Goal: Task Accomplishment & Management: Manage account settings

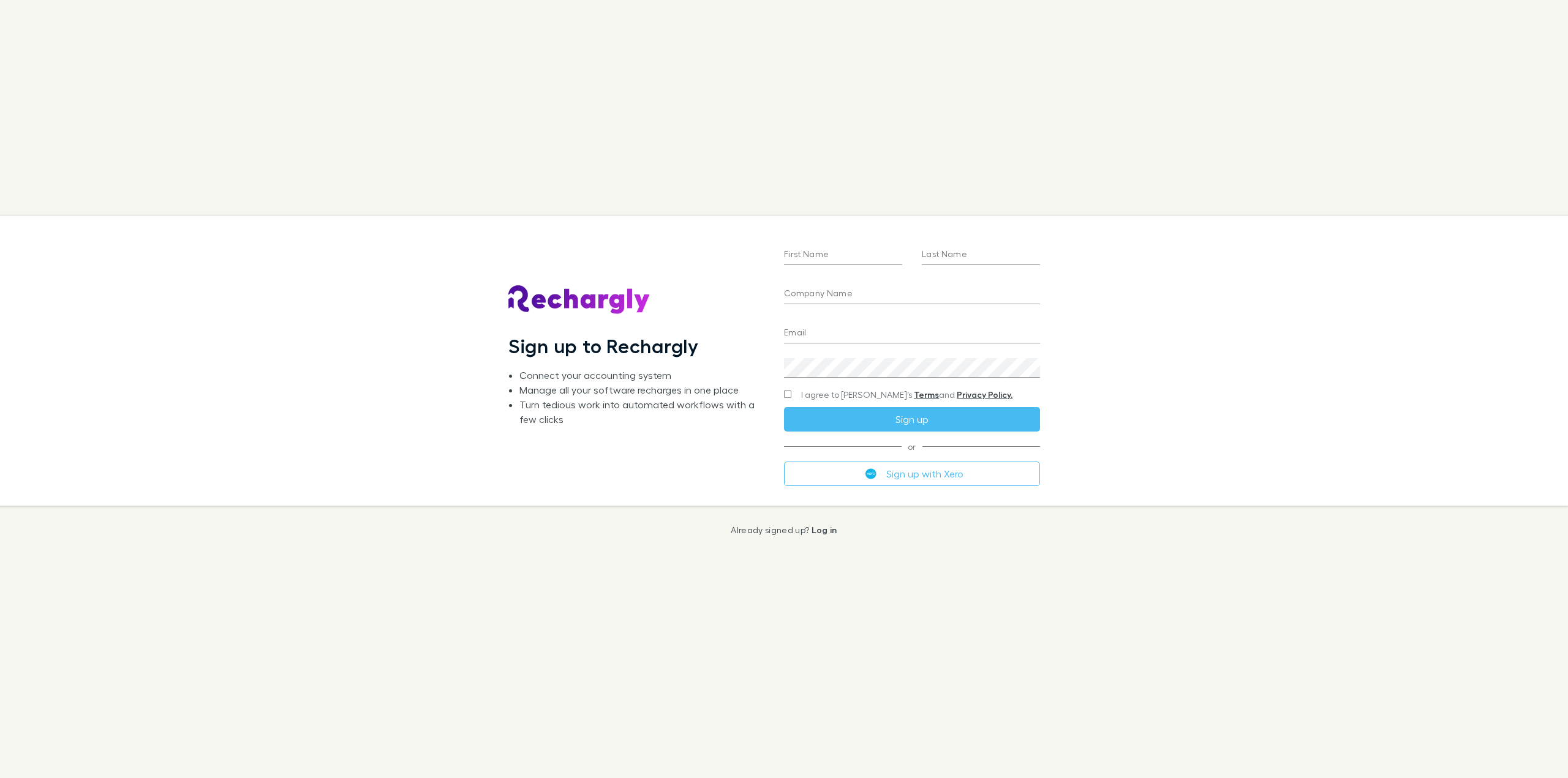
click at [862, 252] on input "First Name" at bounding box center [843, 255] width 118 height 19
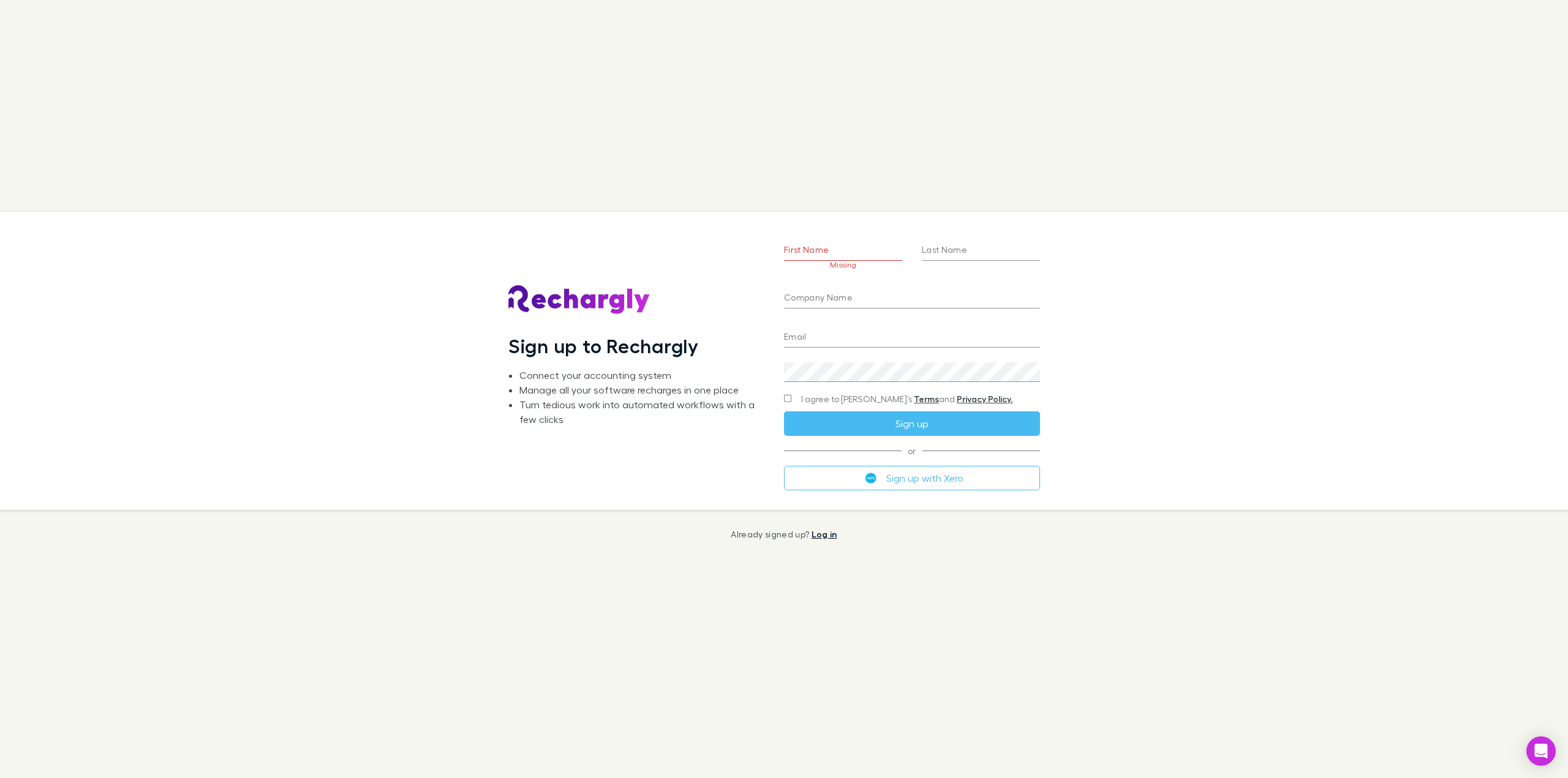
click at [821, 531] on link "Log in" at bounding box center [825, 534] width 26 height 11
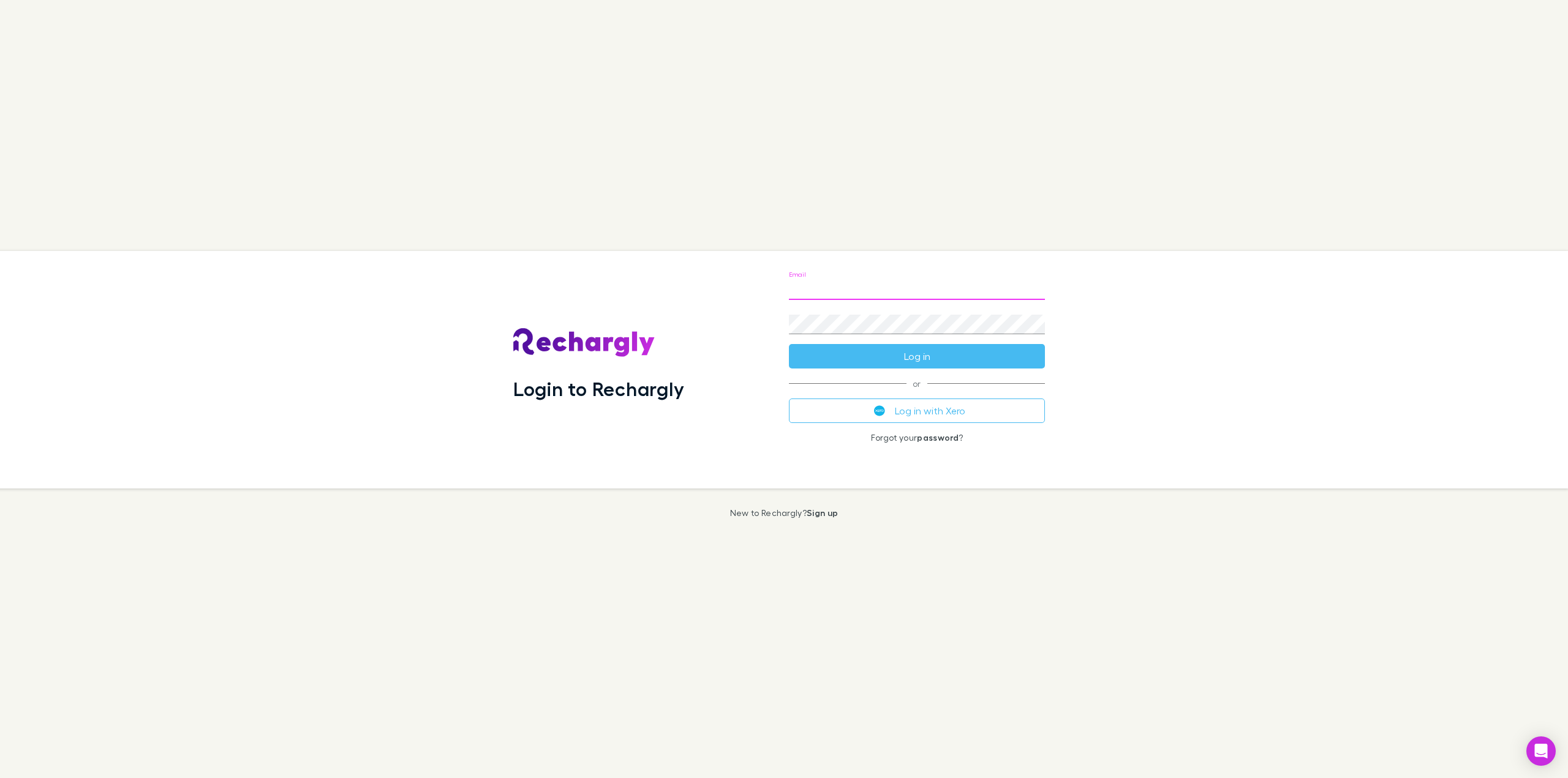
click at [813, 287] on input "Email" at bounding box center [917, 290] width 256 height 19
type input "**********"
click at [789, 344] on button "Log in" at bounding box center [917, 356] width 256 height 24
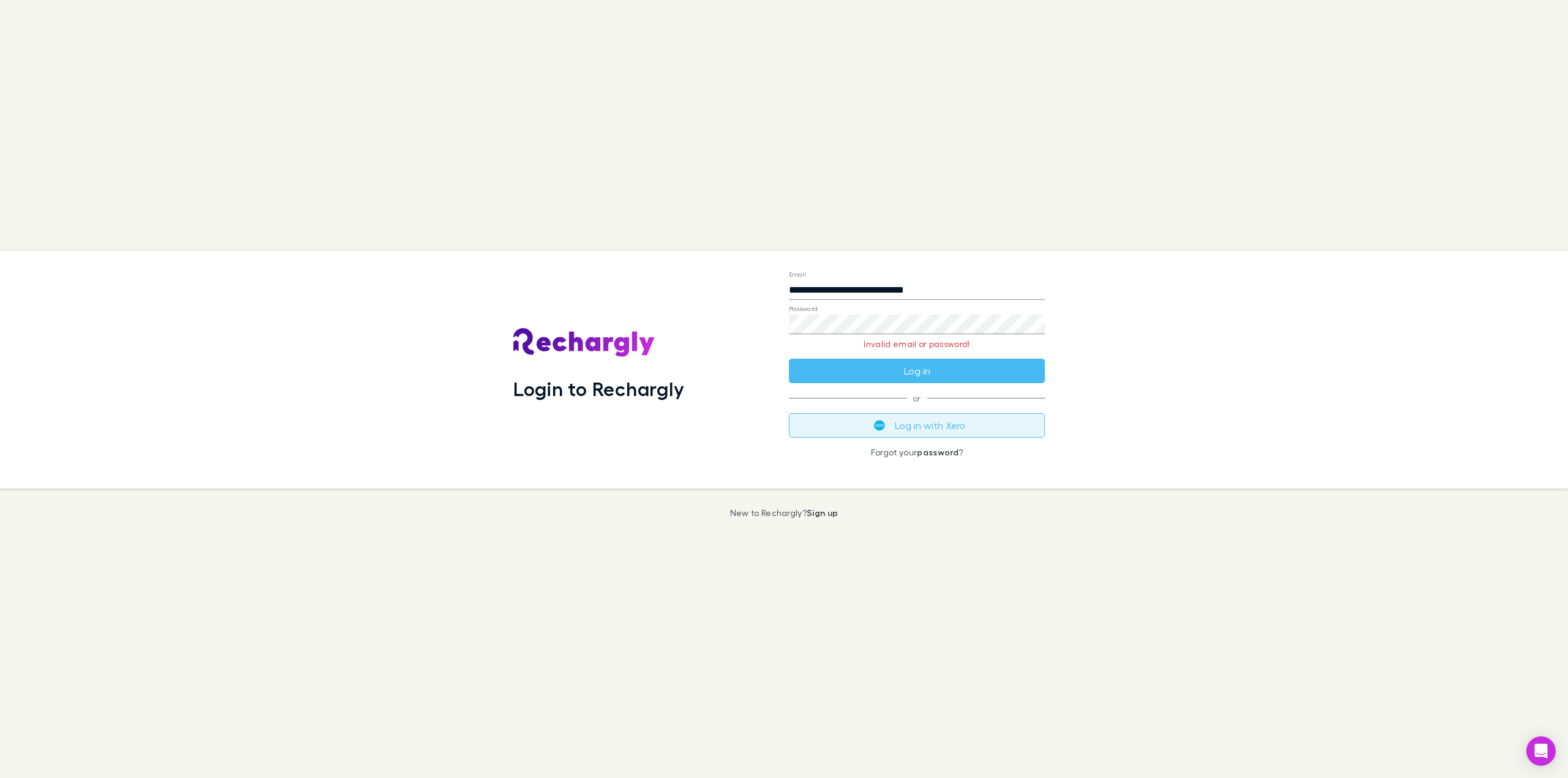
click at [997, 426] on button "Log in with Xero" at bounding box center [917, 426] width 256 height 24
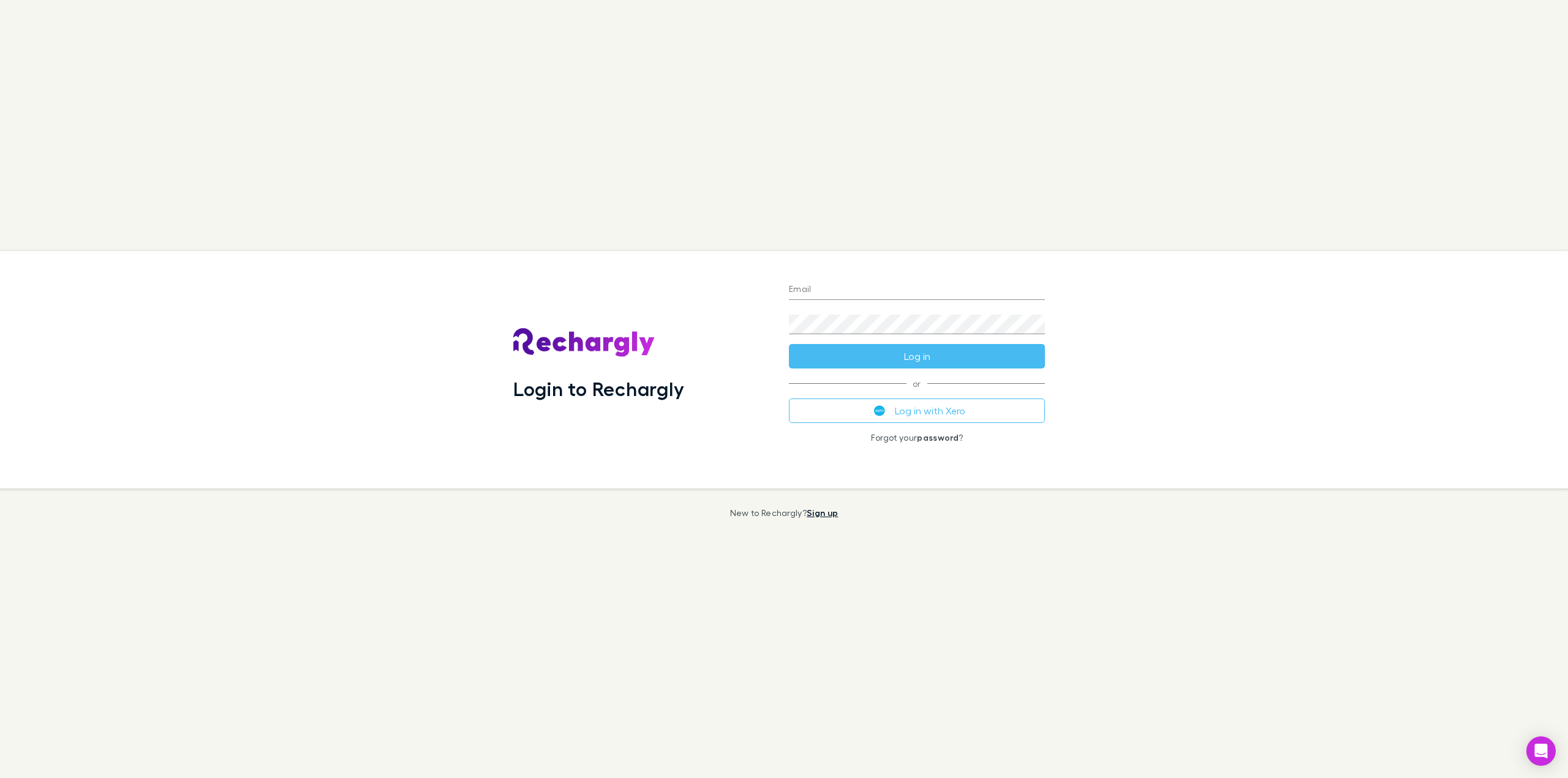
click at [826, 514] on link "Sign up" at bounding box center [822, 513] width 32 height 11
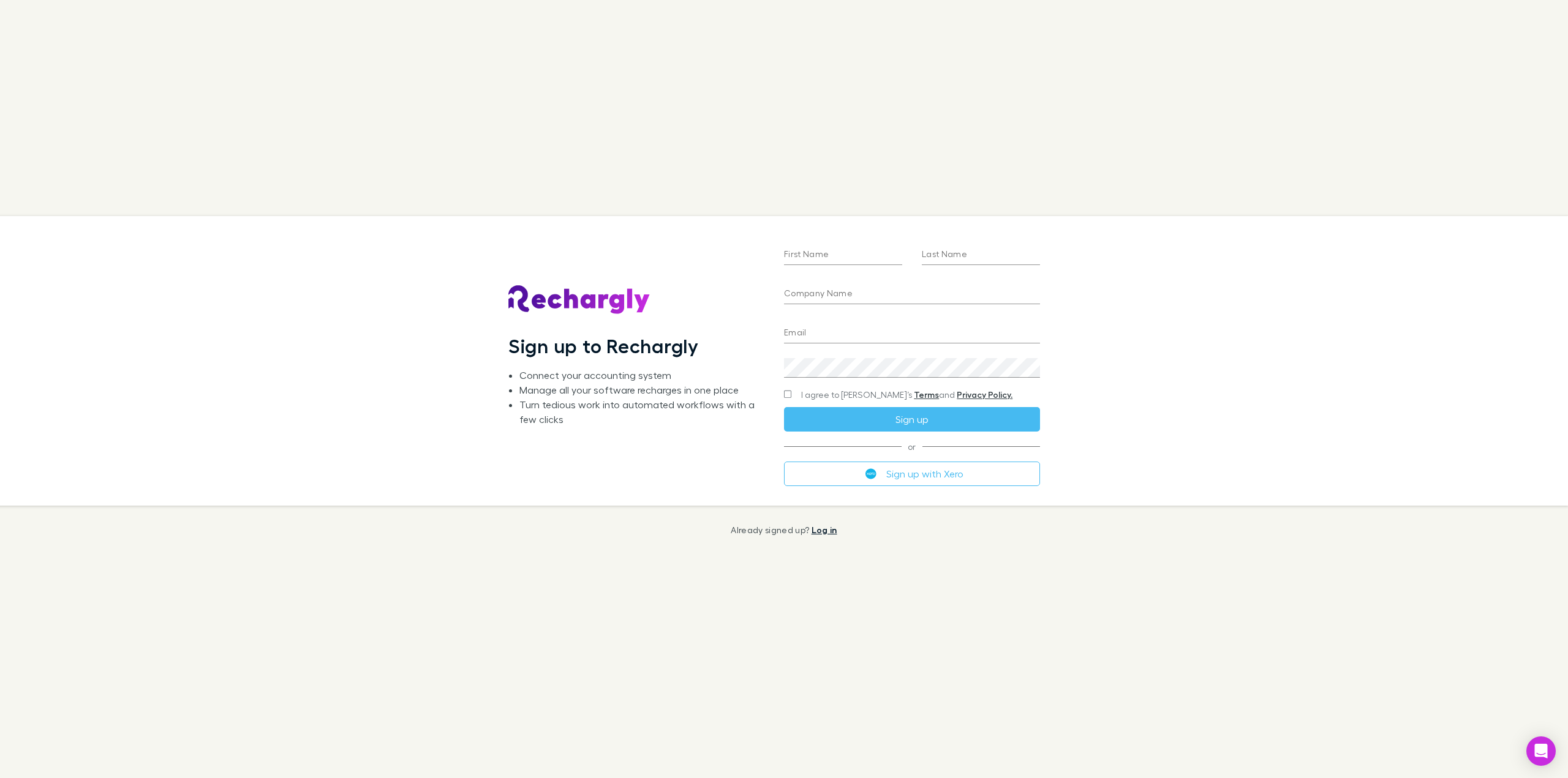
click at [822, 534] on link "Log in" at bounding box center [825, 530] width 26 height 11
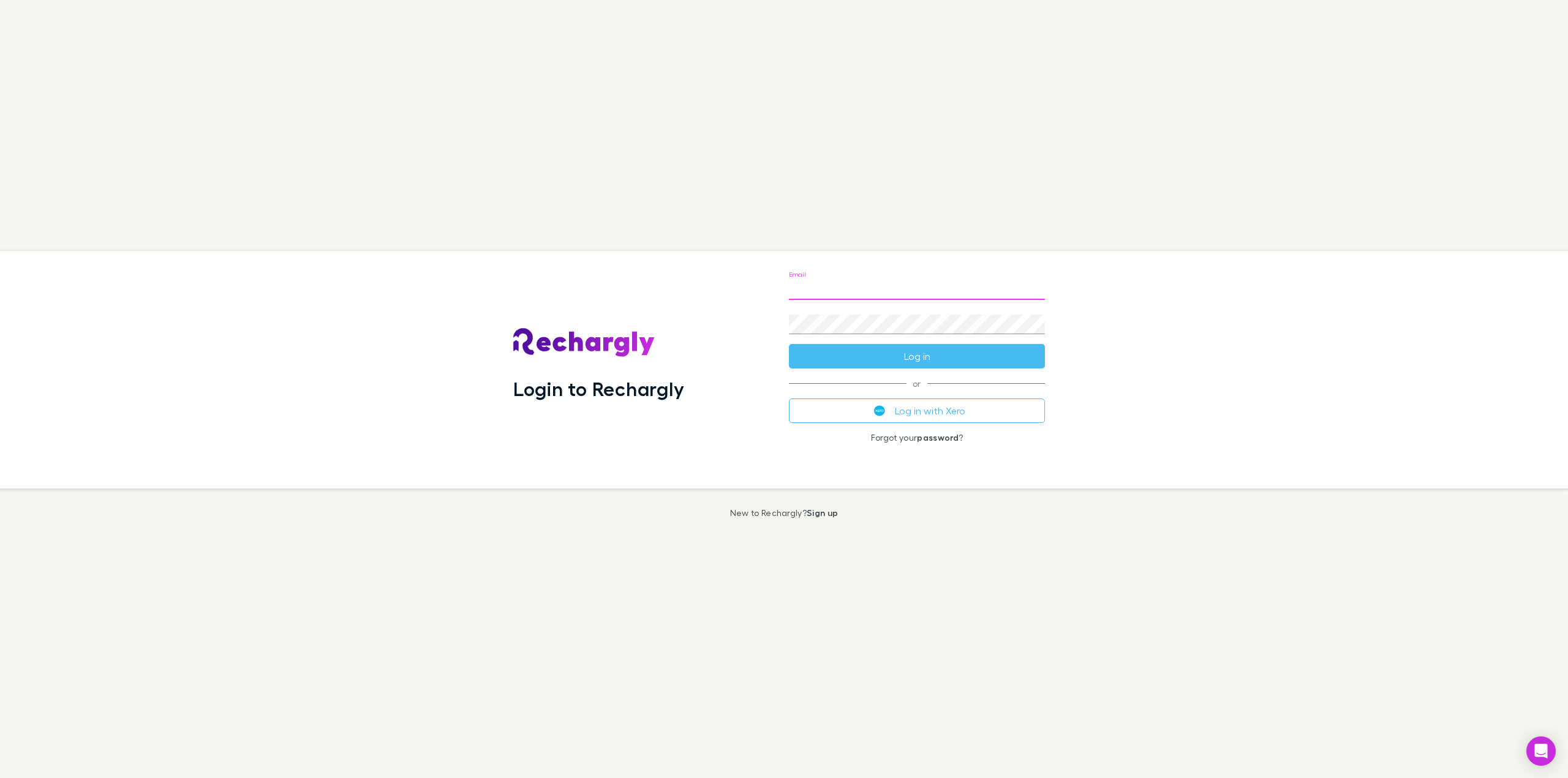
click at [831, 285] on input "Email" at bounding box center [917, 290] width 256 height 19
click at [926, 410] on button "Log in with Xero" at bounding box center [917, 411] width 256 height 24
click at [919, 402] on button "Log in with Xero" at bounding box center [917, 411] width 256 height 24
click at [958, 414] on button "Log in with Xero" at bounding box center [917, 411] width 256 height 24
click at [958, 411] on button "Log in with Xero" at bounding box center [917, 411] width 256 height 24
